Goal: Task Accomplishment & Management: Complete application form

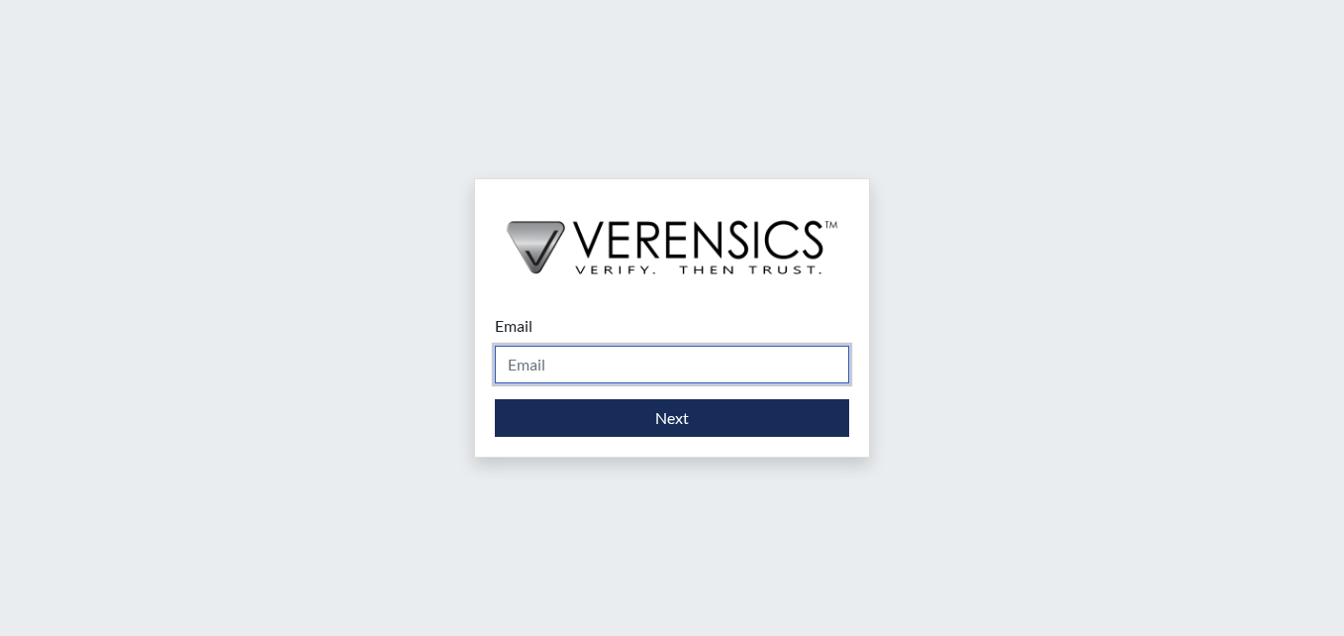
click at [583, 373] on input "Email" at bounding box center [672, 365] width 354 height 38
type input "[PERSON_NAME][EMAIL_ADDRESS][PERSON_NAME][DOMAIN_NAME]"
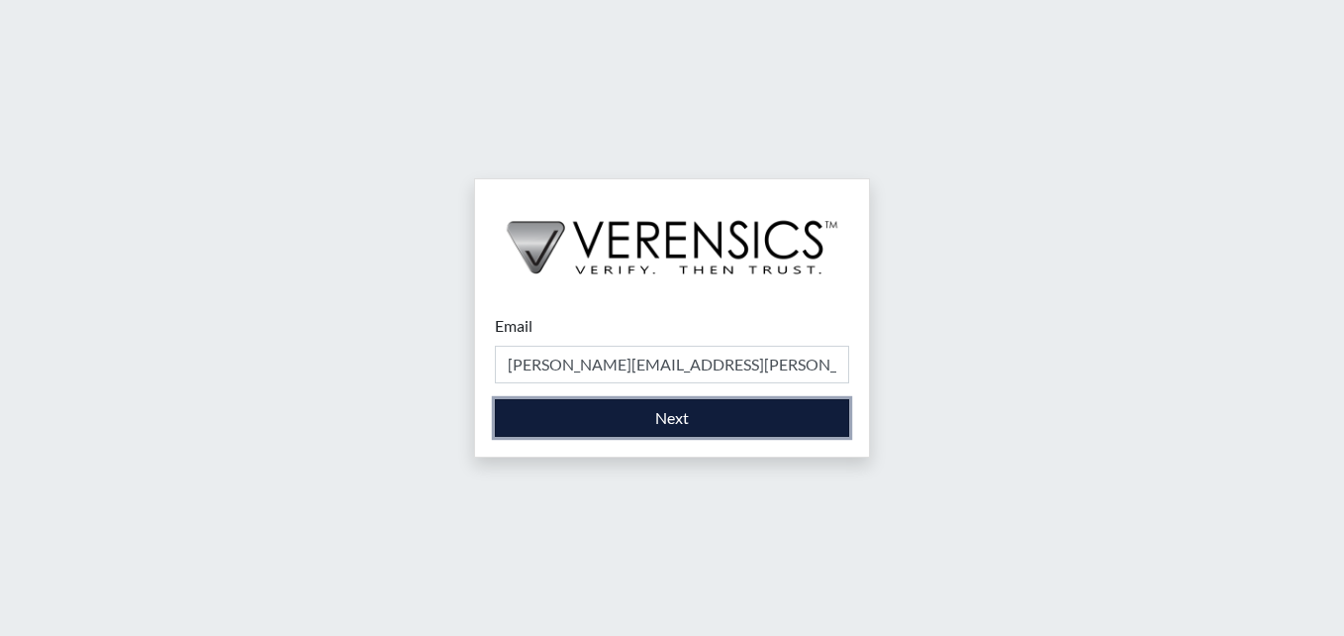
click at [607, 424] on button "Next" at bounding box center [672, 418] width 354 height 38
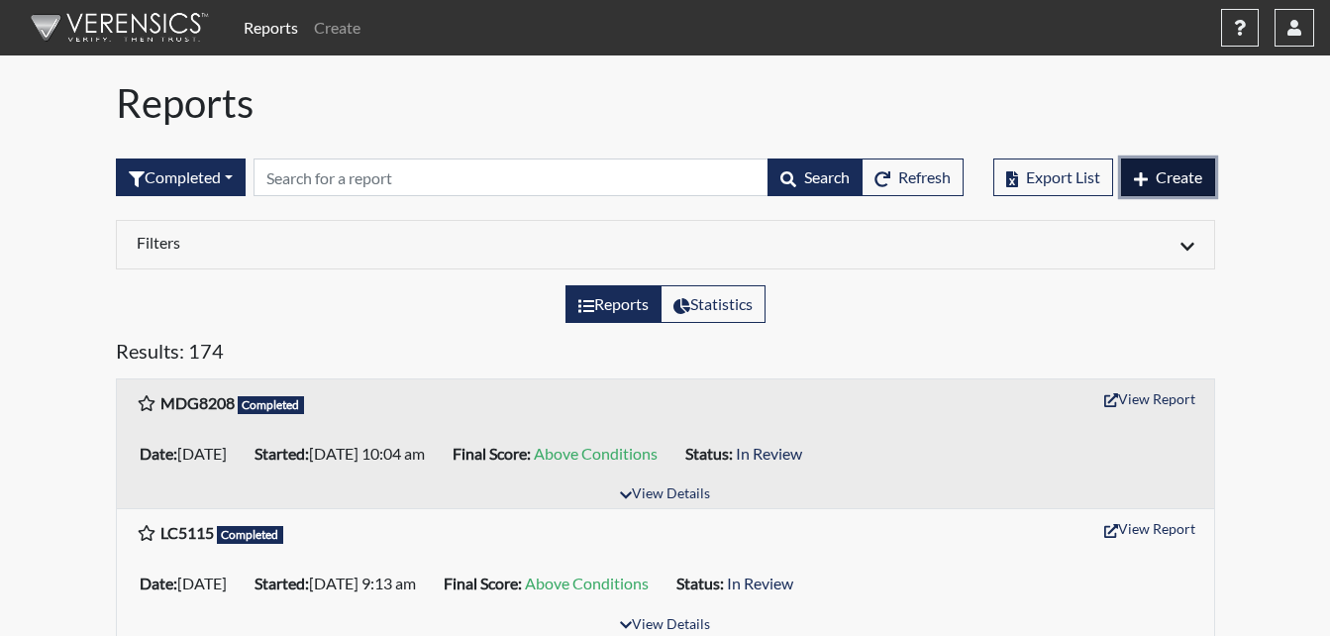
click at [1212, 175] on button "Create" at bounding box center [1168, 177] width 94 height 38
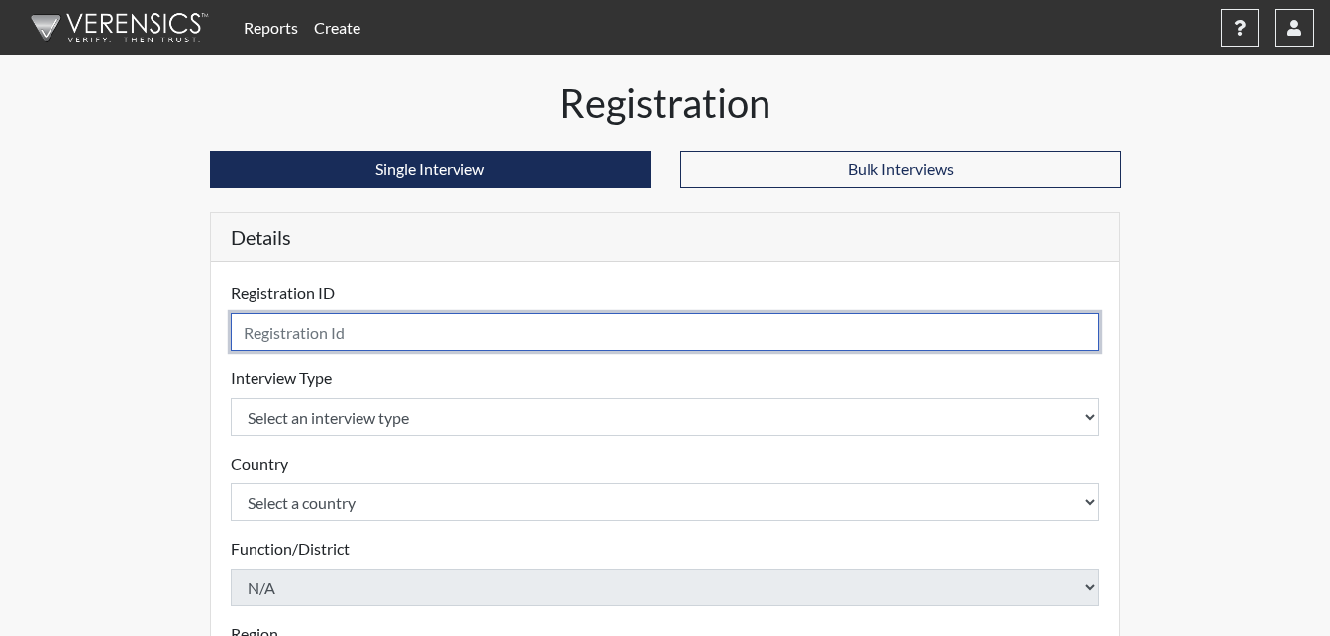
click at [297, 330] on input "text" at bounding box center [665, 332] width 869 height 38
type input "Njl7821"
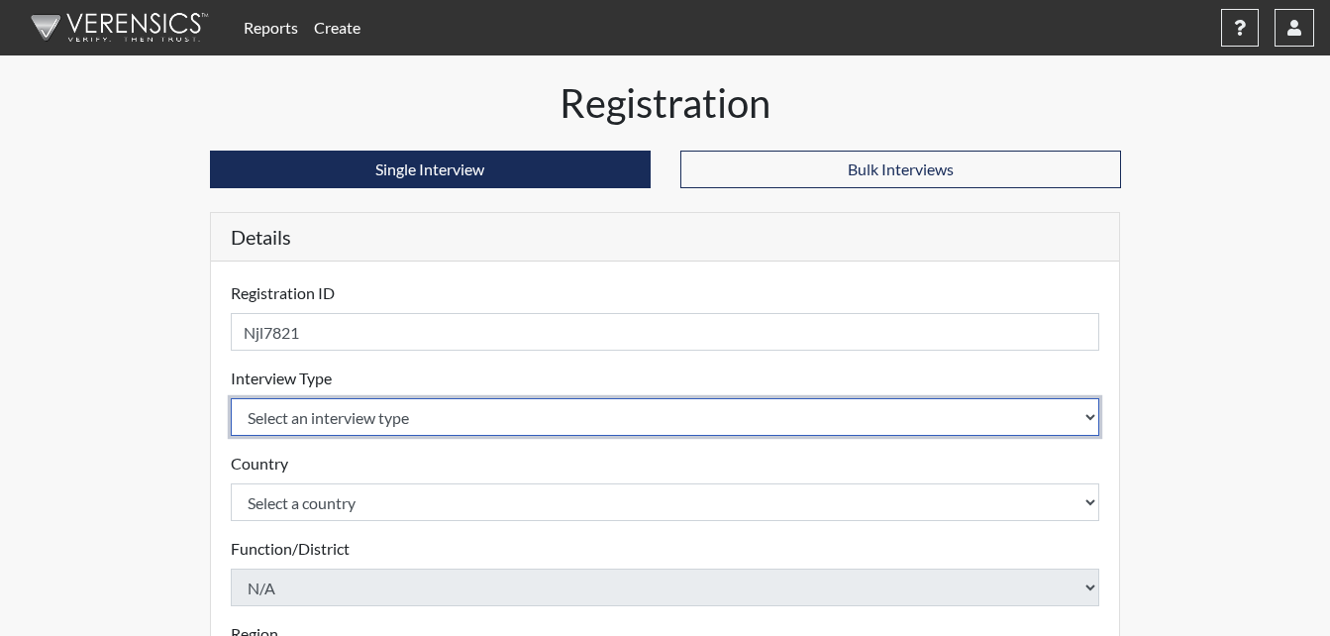
click at [391, 421] on select "Select an interview type Corrections Pre-Employment" at bounding box center [665, 417] width 869 height 38
select select "ff733e93-e1bf-11ea-9c9f-0eff0cf7eb8f"
click at [231, 398] on select "Select an interview type Corrections Pre-Employment" at bounding box center [665, 417] width 869 height 38
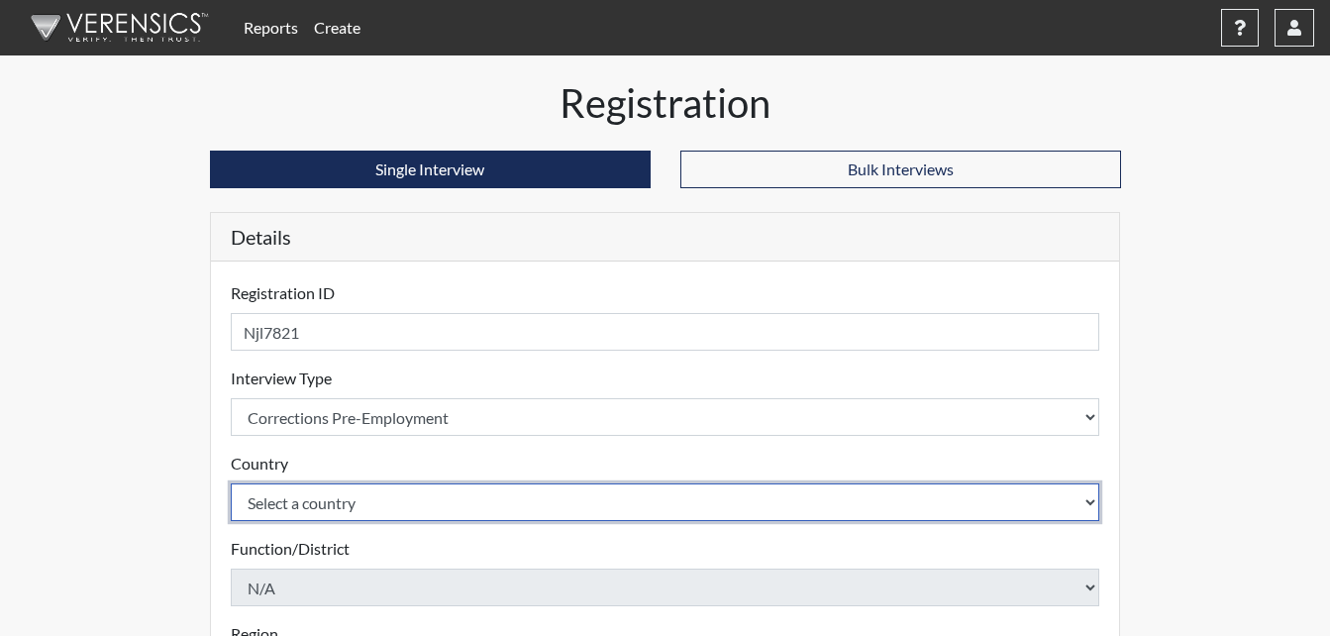
click at [410, 498] on select "Select a country [GEOGRAPHIC_DATA] [GEOGRAPHIC_DATA]" at bounding box center [665, 502] width 869 height 38
select select "united-states-of-[GEOGRAPHIC_DATA]"
click at [231, 483] on select "Select a country [GEOGRAPHIC_DATA] [GEOGRAPHIC_DATA]" at bounding box center [665, 502] width 869 height 38
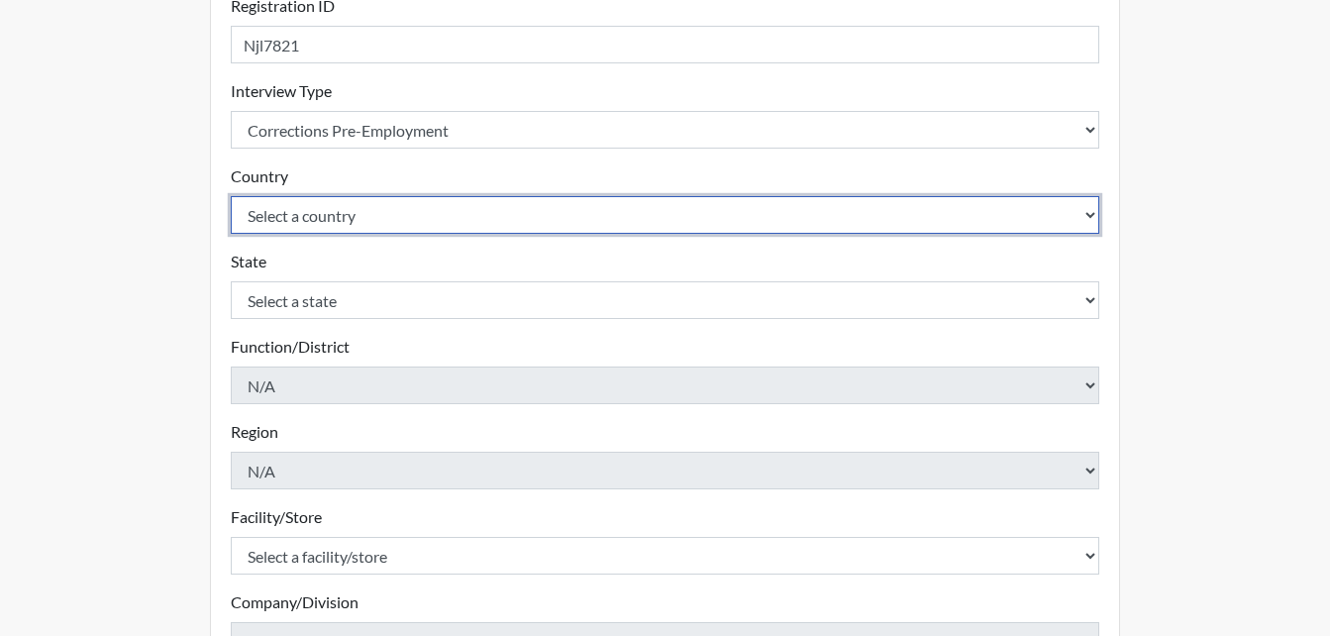
scroll to position [297, 0]
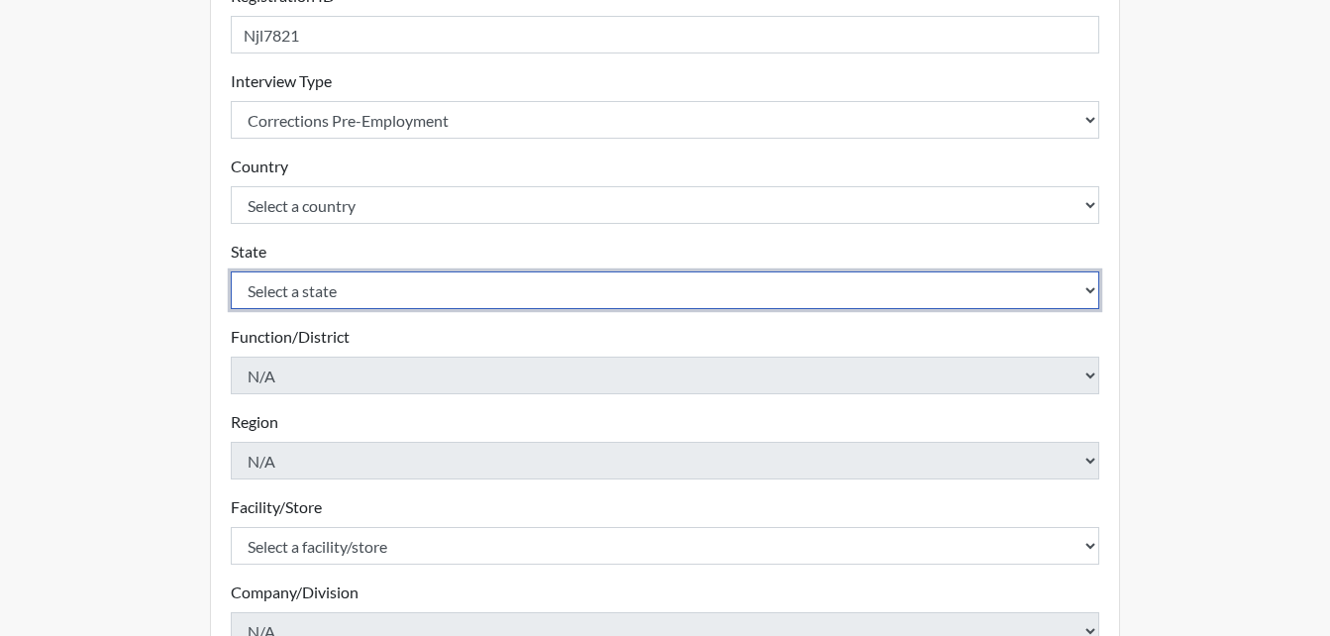
click at [407, 298] on select "Select a state [US_STATE] [US_STATE] [US_STATE] [US_STATE] [US_STATE] [US_STATE…" at bounding box center [665, 290] width 869 height 38
select select "GA"
click at [231, 271] on select "Select a state [US_STATE] [US_STATE] [US_STATE] [US_STATE] [US_STATE] [US_STATE…" at bounding box center [665, 290] width 869 height 38
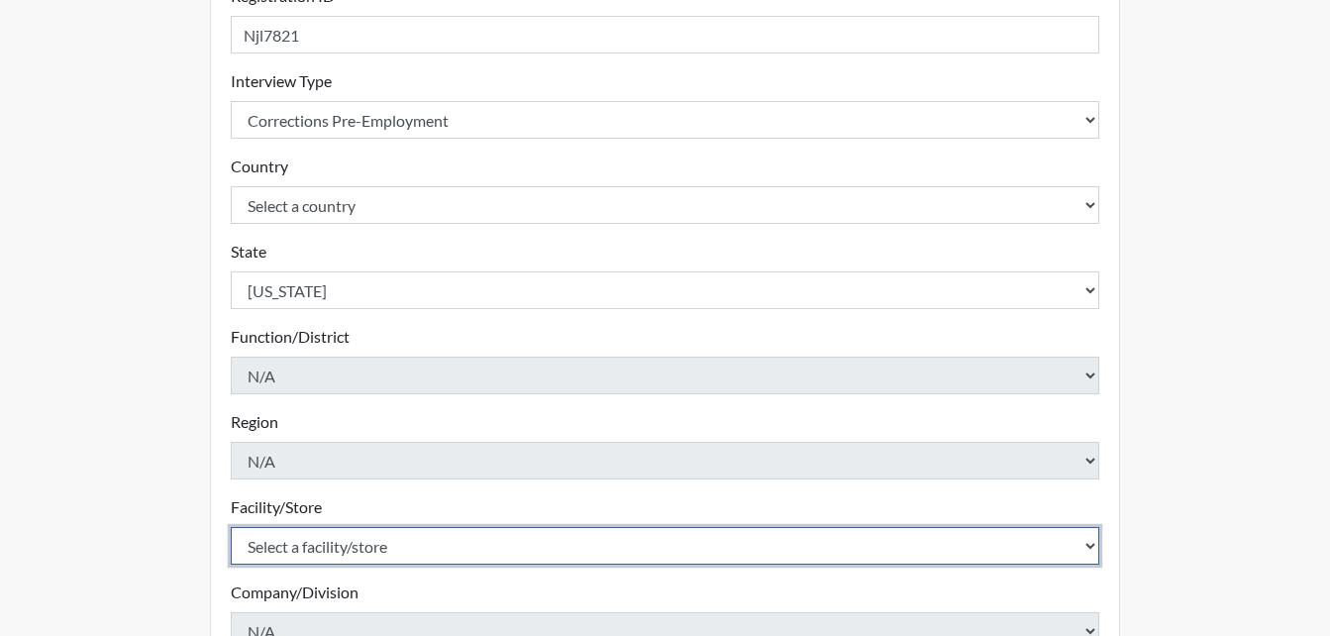
click at [368, 559] on select "Select a facility/store [PERSON_NAME] Unit Metro Re-Entry Facility Metro TC" at bounding box center [665, 546] width 869 height 38
select select "226f3449-6468-4bad-86c2-dd5091f02e51"
click at [231, 527] on select "Select a facility/store [PERSON_NAME] Unit Metro Re-Entry Facility Metro TC" at bounding box center [665, 546] width 869 height 38
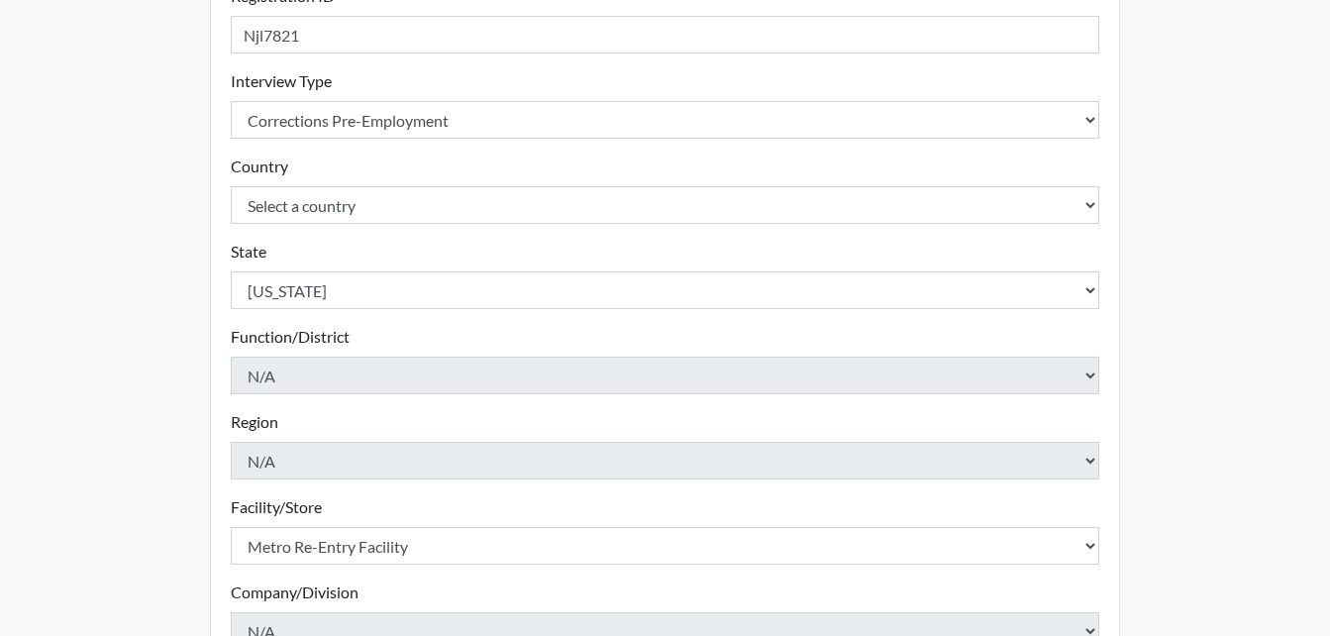
click at [7, 394] on div "Reports Create Help Center × Verensics Best Practices How to successfully use t…" at bounding box center [665, 302] width 1330 height 1199
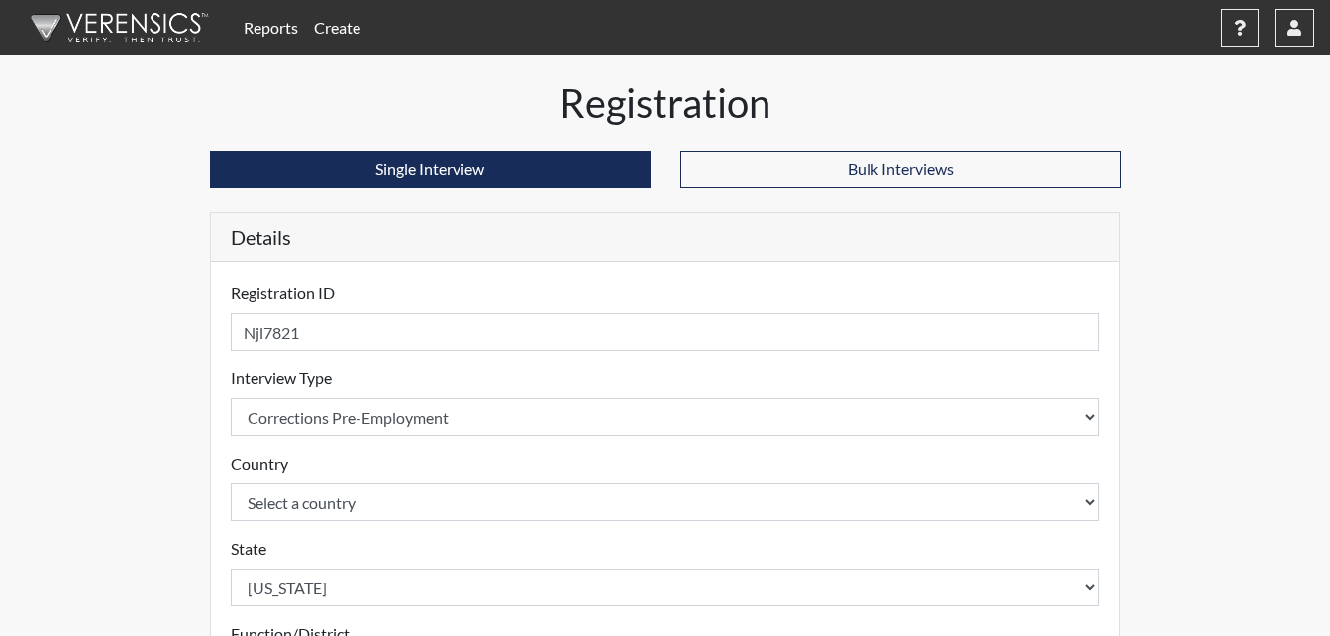
scroll to position [555, 0]
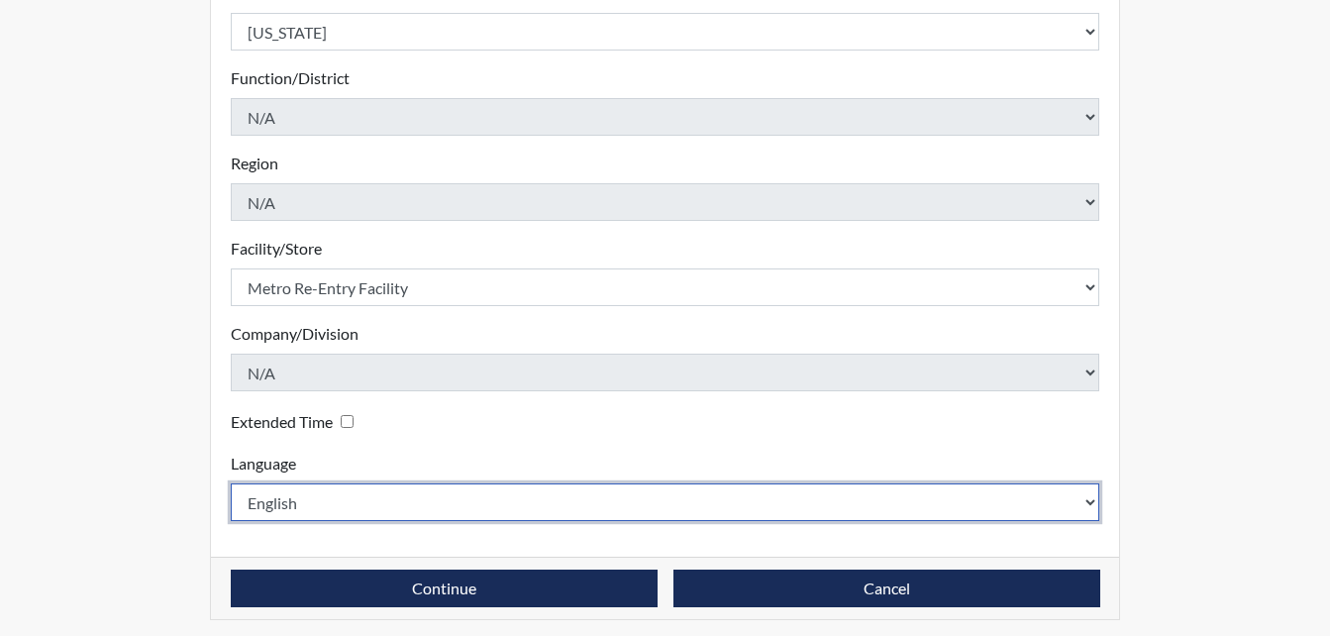
drag, startPoint x: 353, startPoint y: 504, endPoint x: 355, endPoint y: 476, distance: 27.8
click at [353, 499] on select "English Spanish" at bounding box center [665, 502] width 869 height 38
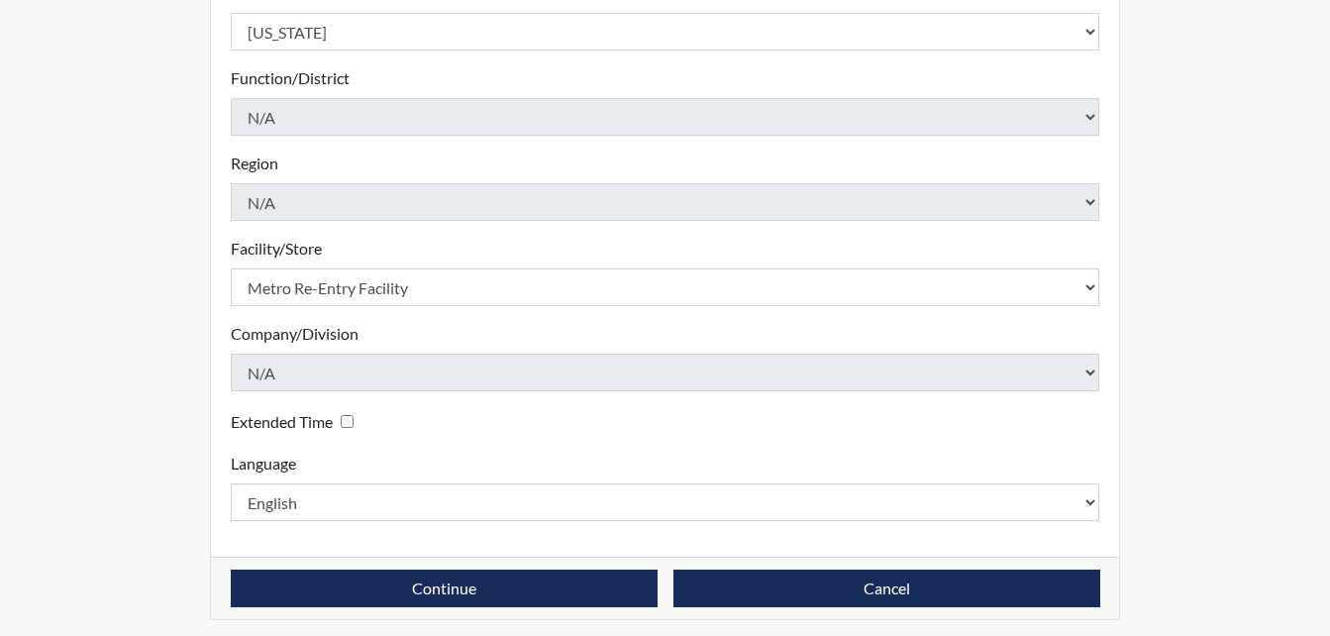
click at [195, 392] on div "Registration Single Interview Bulk Interviews Details Registration ID Njl7821 P…" at bounding box center [665, 84] width 940 height 1120
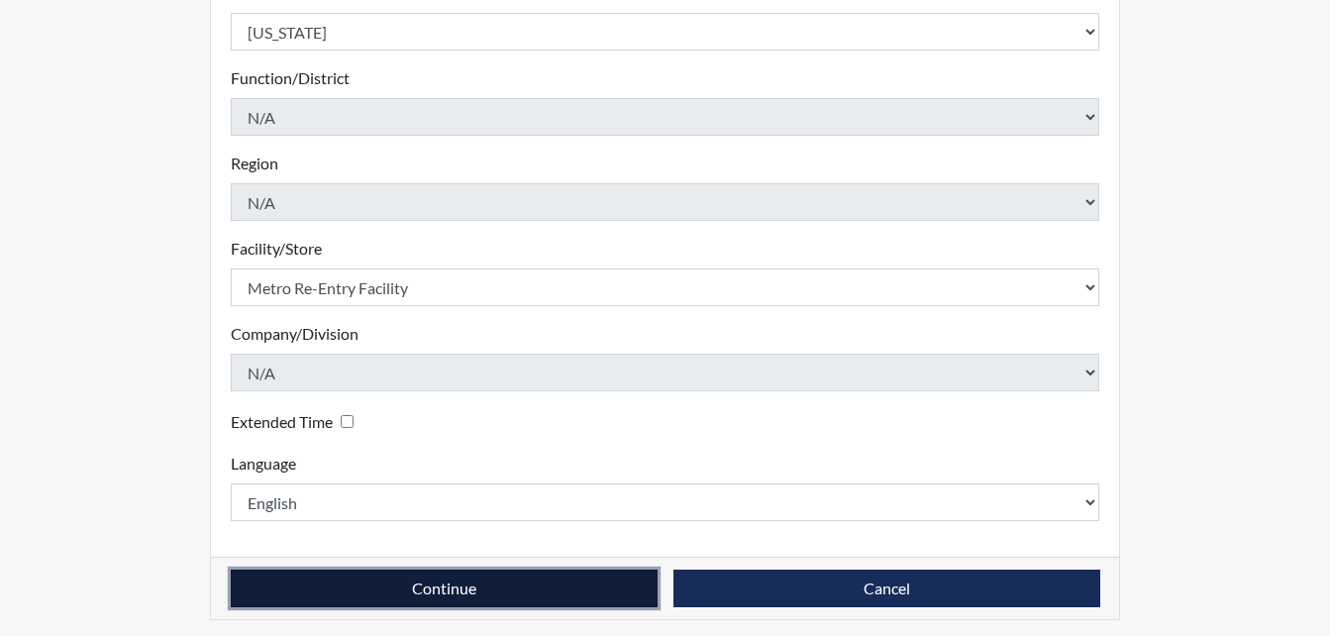
click at [531, 589] on button "Continue" at bounding box center [444, 588] width 427 height 38
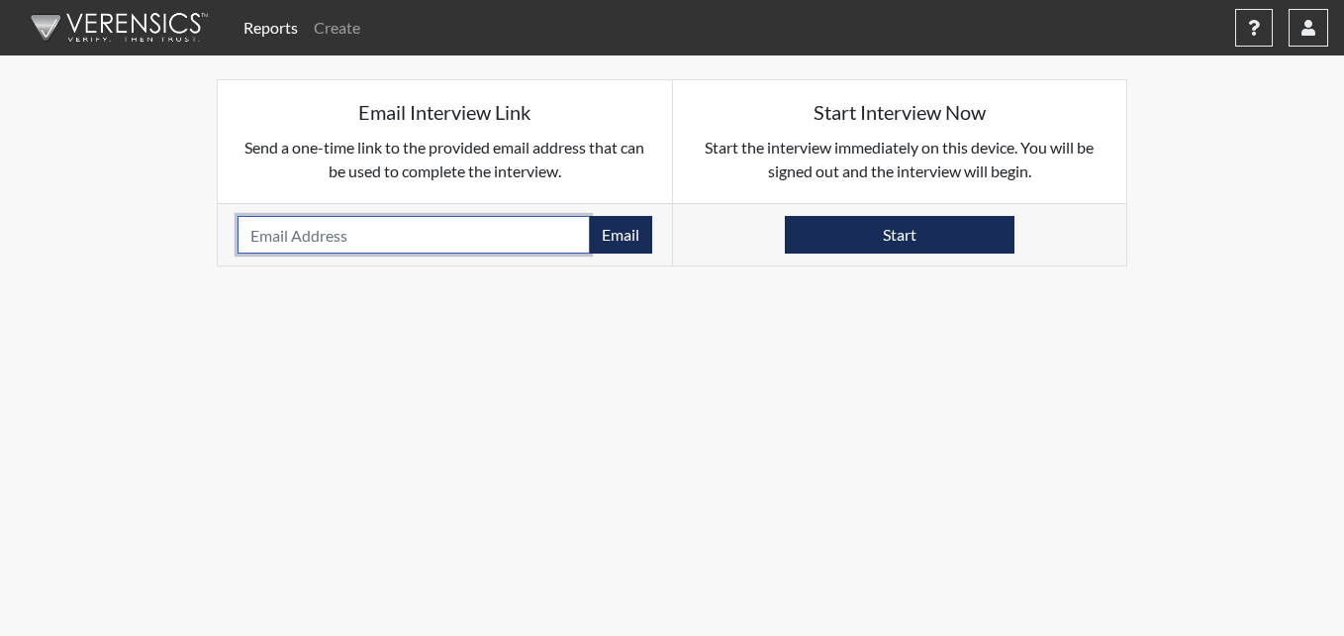
click at [488, 224] on input "email" at bounding box center [414, 235] width 352 height 38
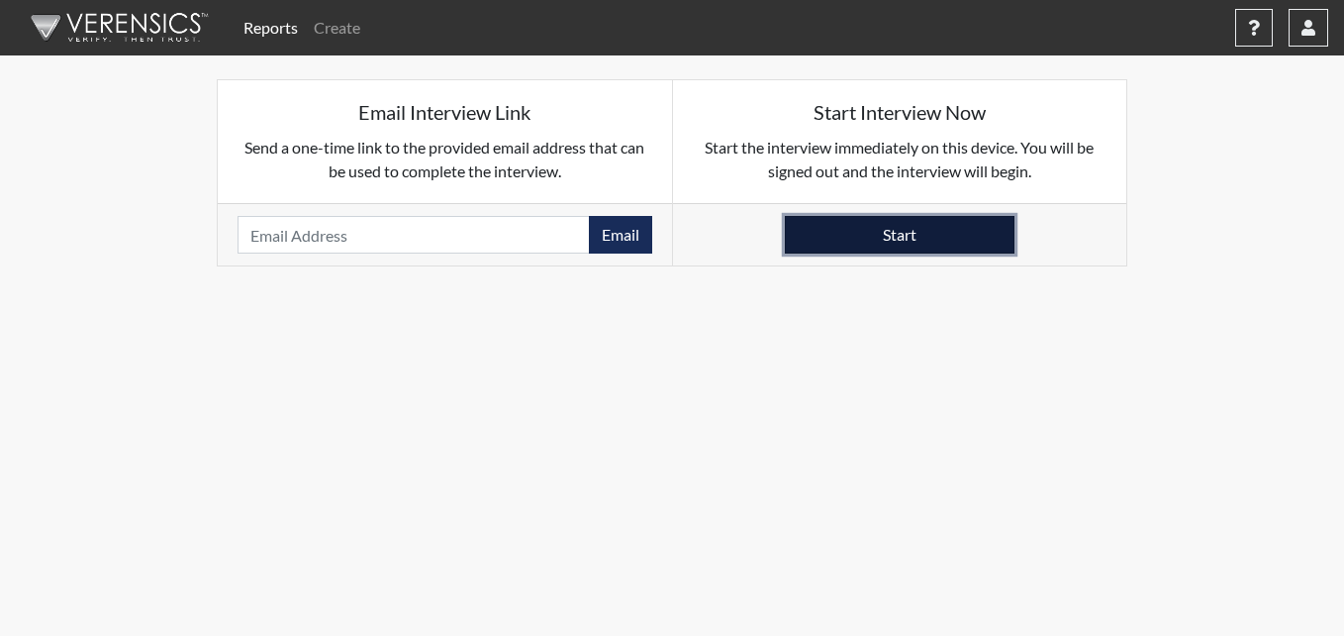
click at [996, 245] on button "Start" at bounding box center [900, 235] width 230 height 38
